Goal: Task Accomplishment & Management: Use online tool/utility

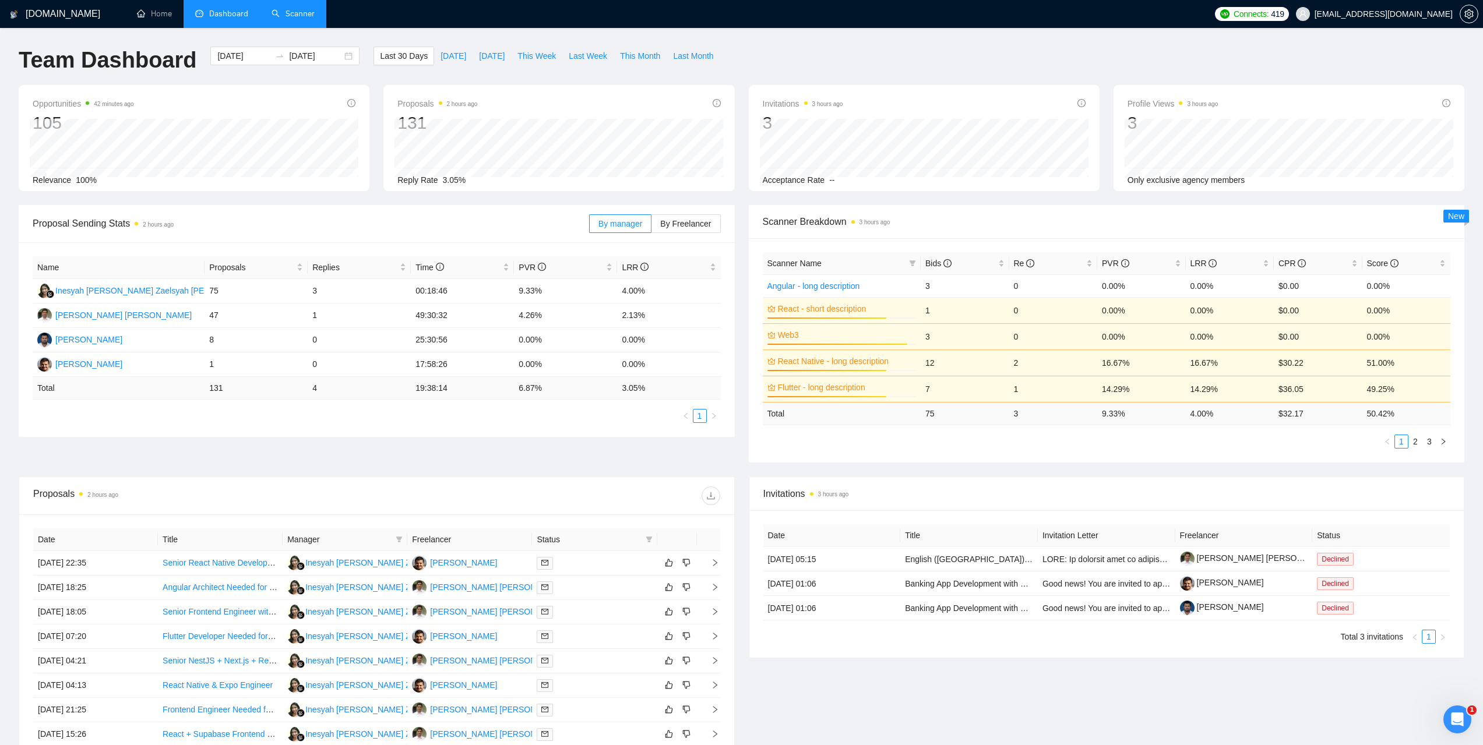
click at [311, 9] on link "Scanner" at bounding box center [292, 14] width 43 height 10
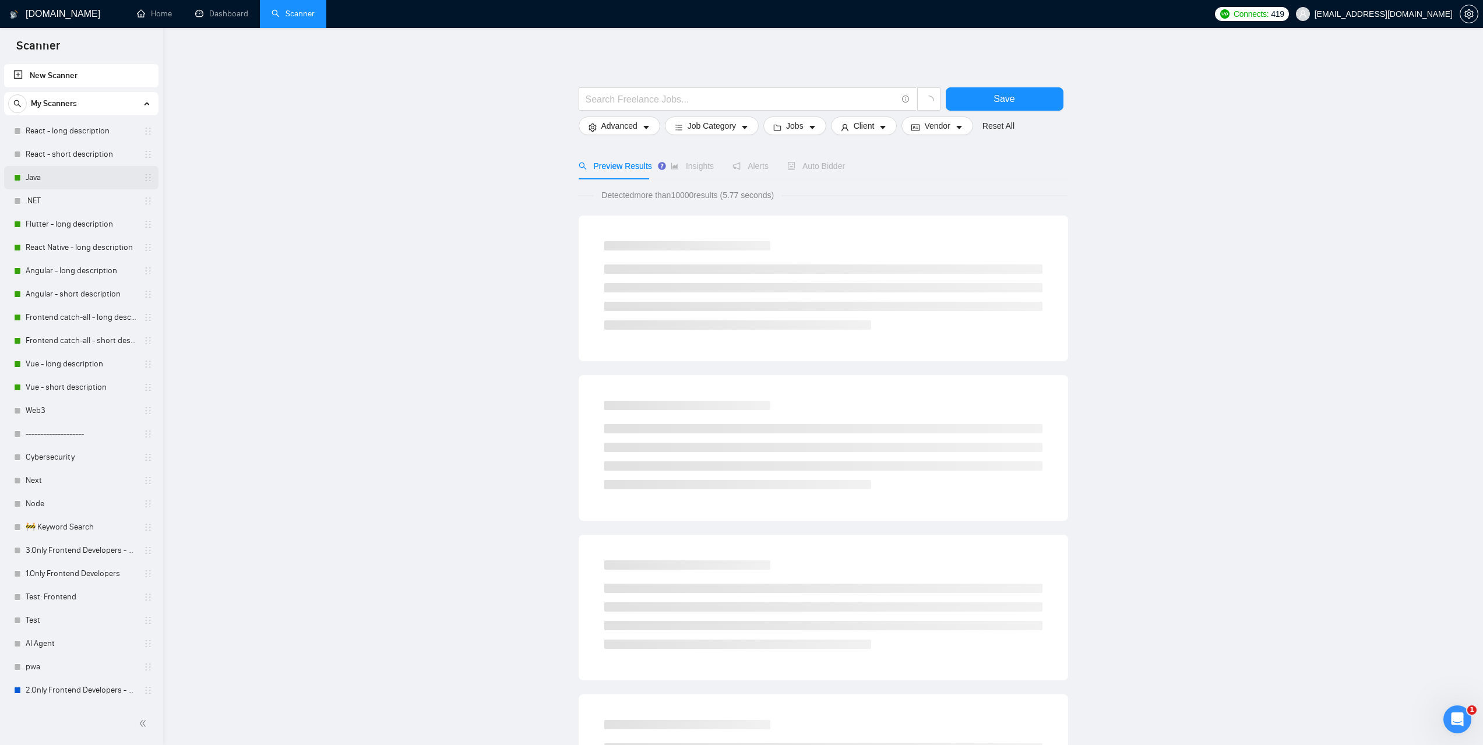
click at [62, 179] on link "Java" at bounding box center [81, 177] width 111 height 23
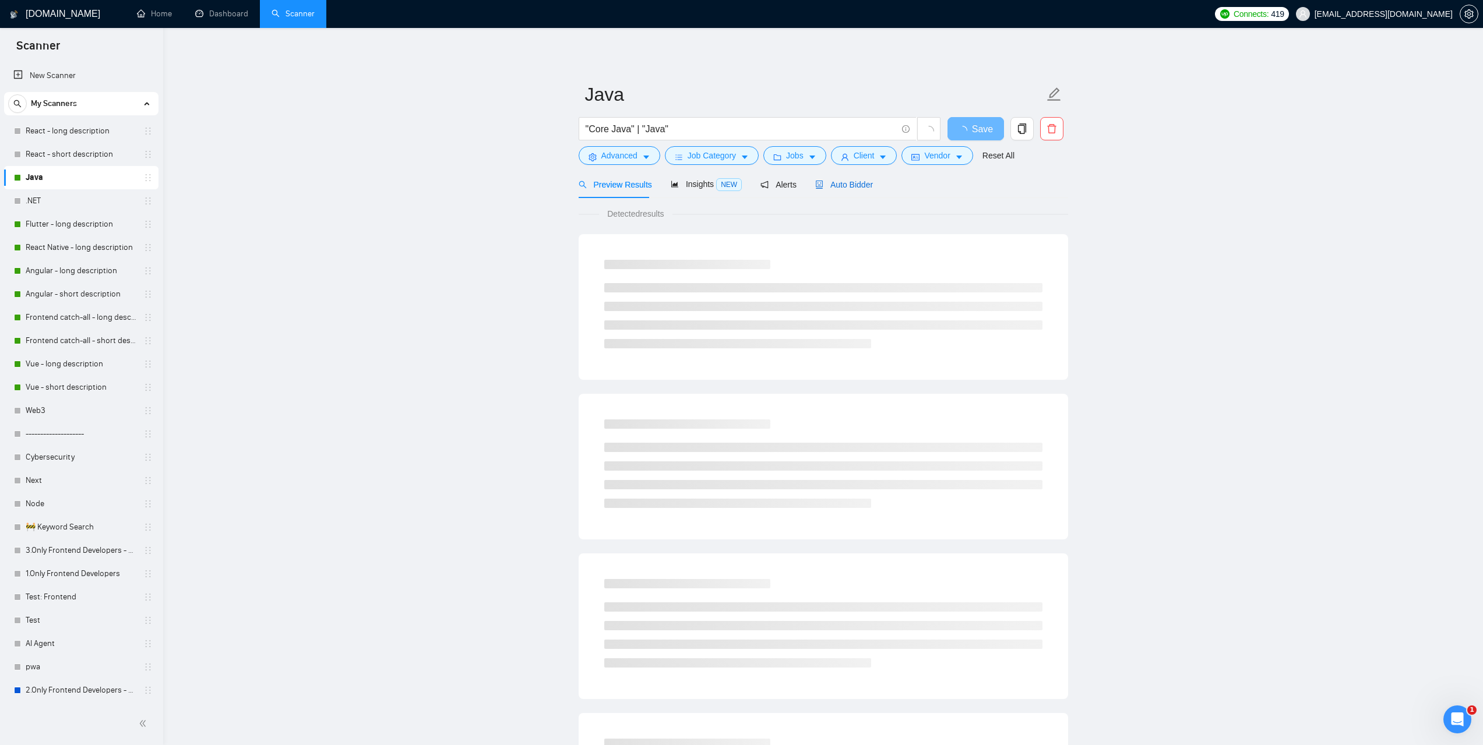
click at [838, 190] on div "Auto Bidder" at bounding box center [844, 184] width 58 height 13
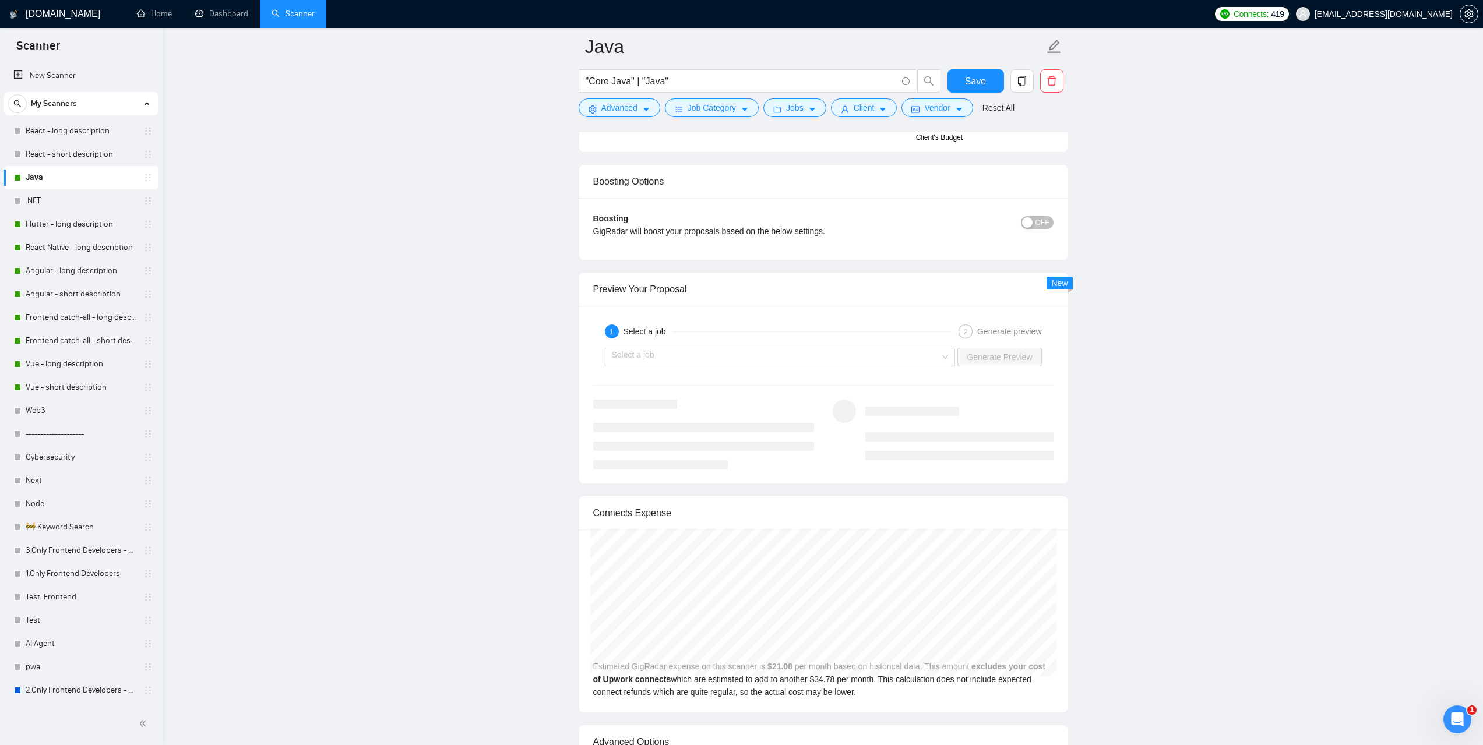
scroll to position [2097, 0]
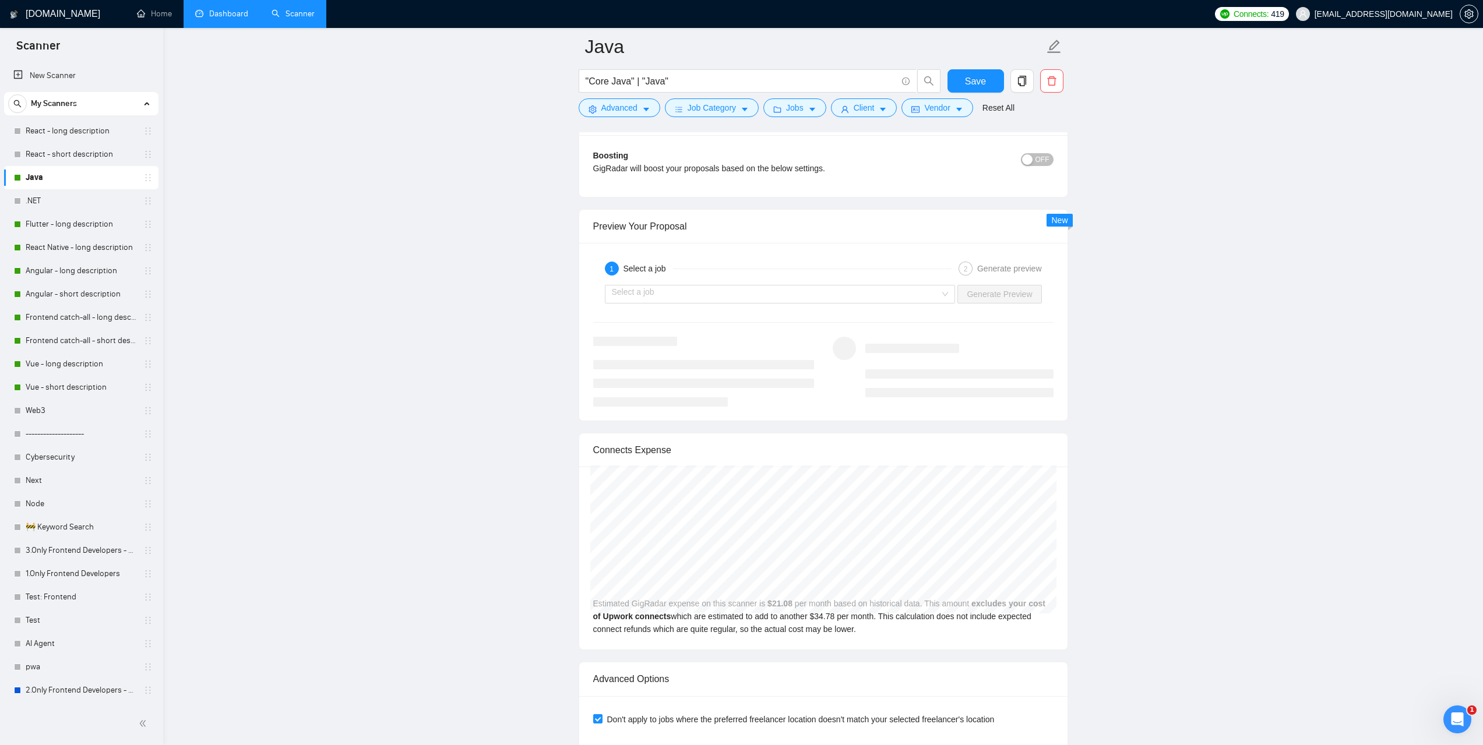
click at [227, 19] on link "Dashboard" at bounding box center [221, 14] width 53 height 10
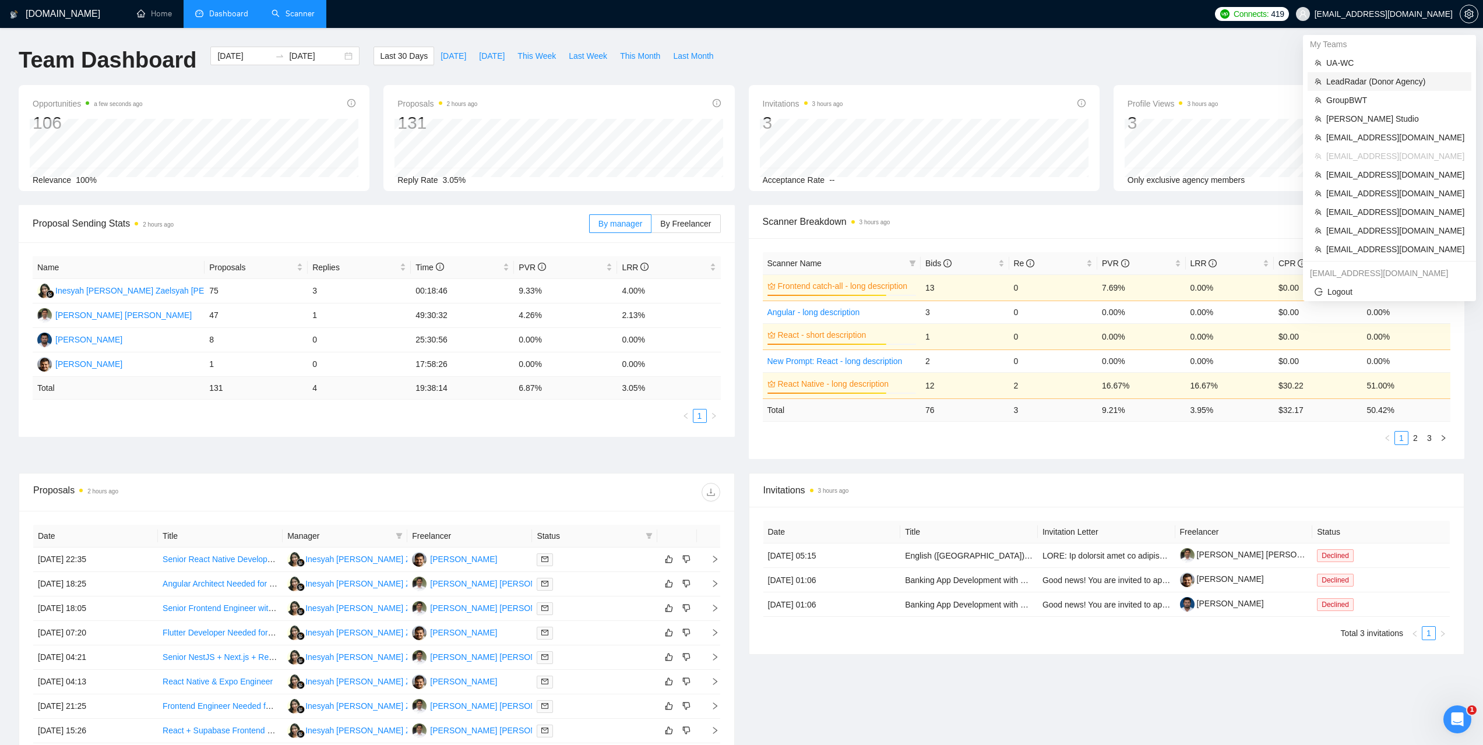
drag, startPoint x: 1365, startPoint y: 76, endPoint x: 1328, endPoint y: 84, distance: 38.7
click at [1365, 76] on span "LeadRadar (Donor Agency)" at bounding box center [1395, 81] width 138 height 13
